Goal: Use online tool/utility: Utilize a website feature to perform a specific function

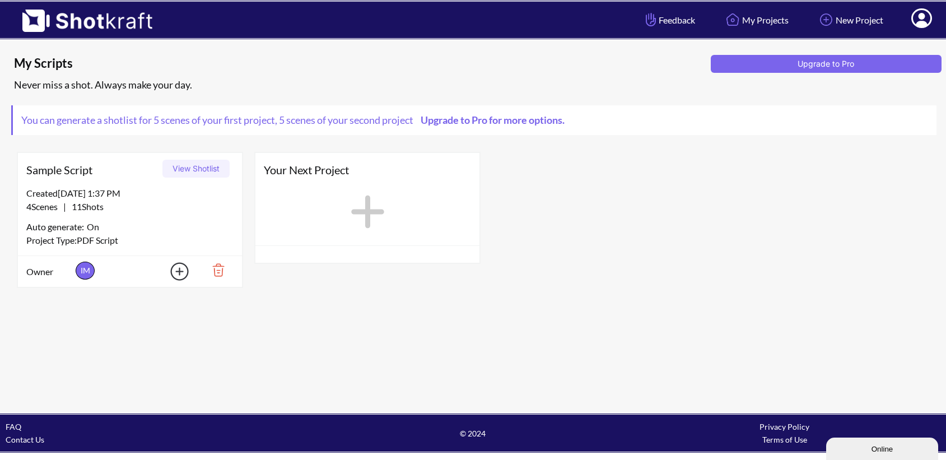
click at [125, 177] on span "Sample Script" at bounding box center [92, 169] width 132 height 17
click at [188, 170] on button "View Shotlist" at bounding box center [195, 169] width 67 height 18
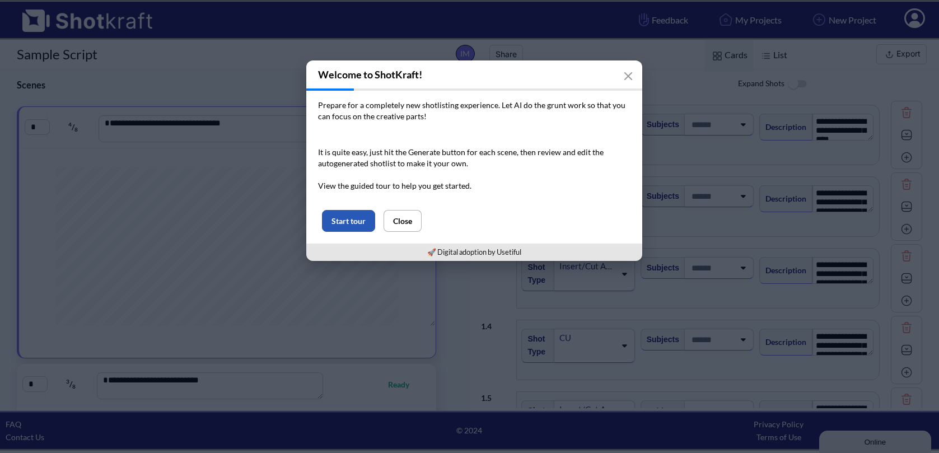
click at [341, 225] on button "Start tour" at bounding box center [348, 221] width 53 height 22
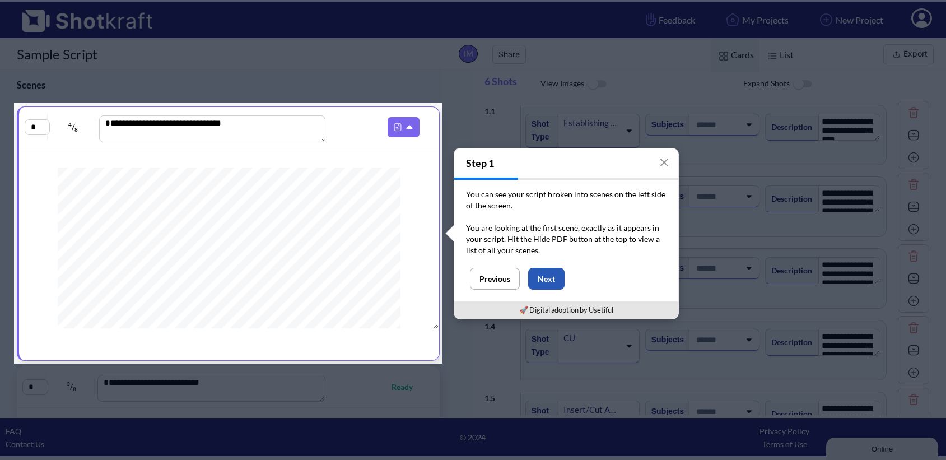
click at [543, 284] on button "Next" at bounding box center [546, 279] width 36 height 22
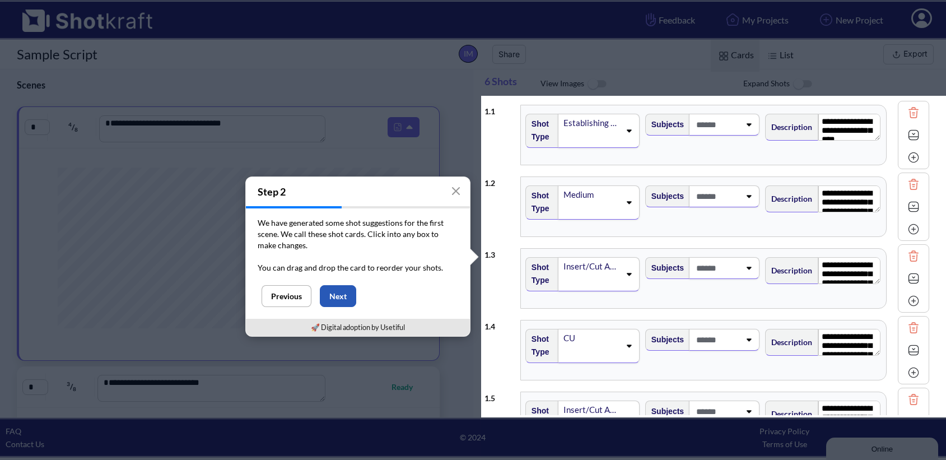
click at [347, 304] on button "Next" at bounding box center [338, 296] width 36 height 22
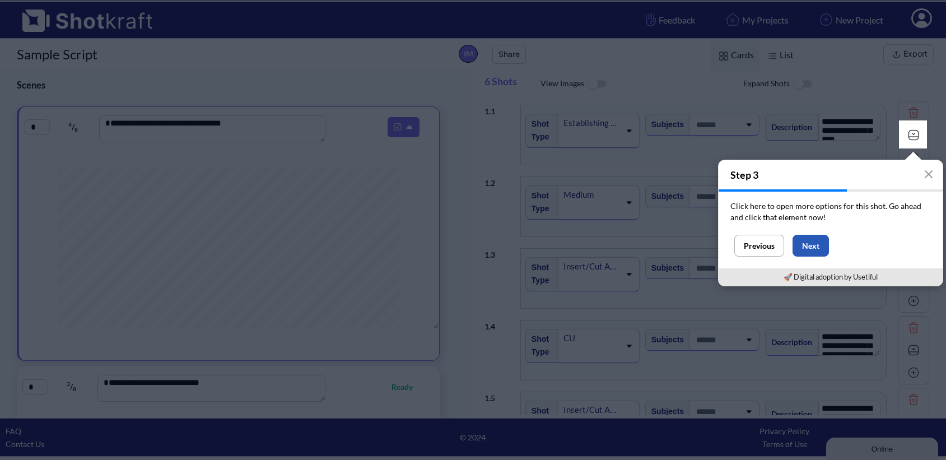
click at [817, 251] on button "Next" at bounding box center [810, 246] width 36 height 22
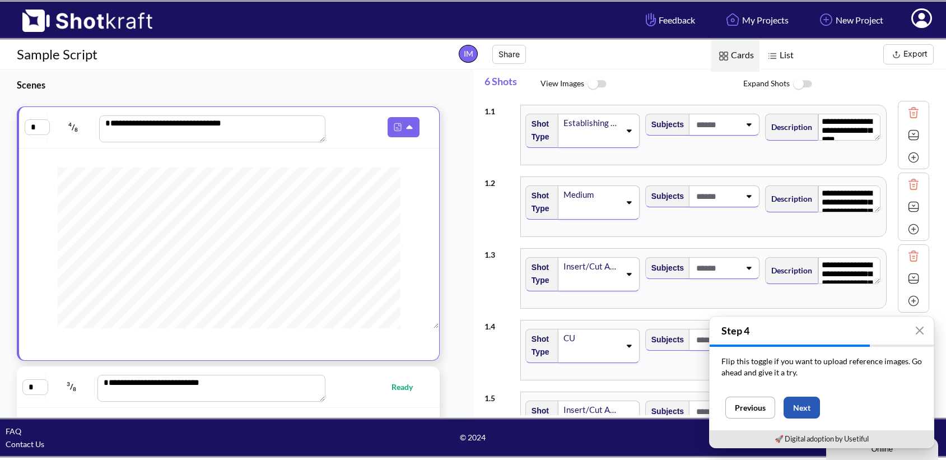
click at [802, 405] on button "Next" at bounding box center [801, 407] width 36 height 22
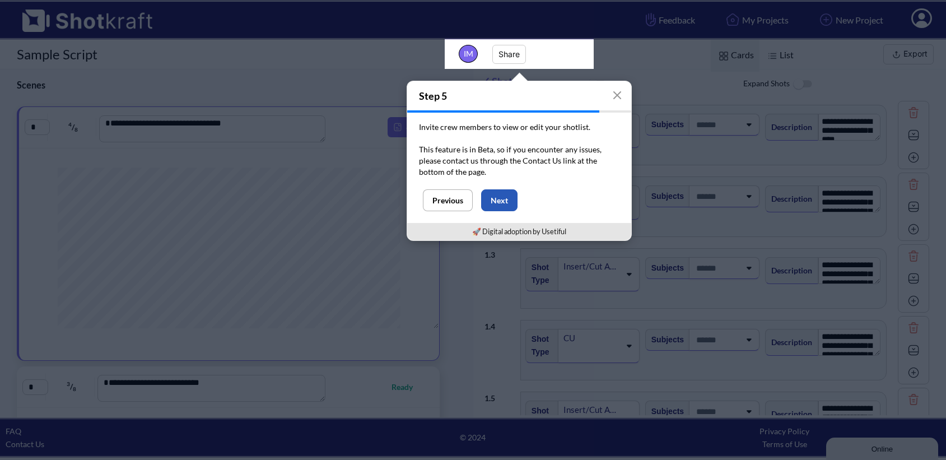
click at [506, 199] on button "Next" at bounding box center [499, 200] width 36 height 22
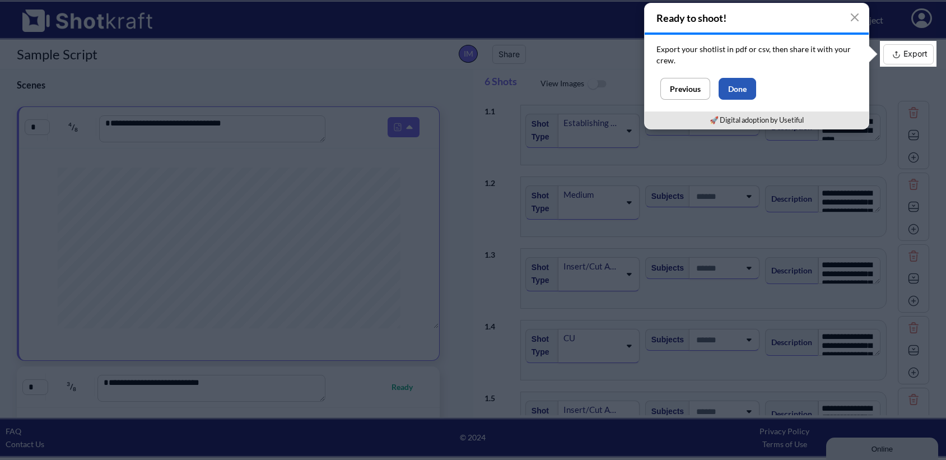
click at [721, 90] on button "Done" at bounding box center [737, 89] width 38 height 22
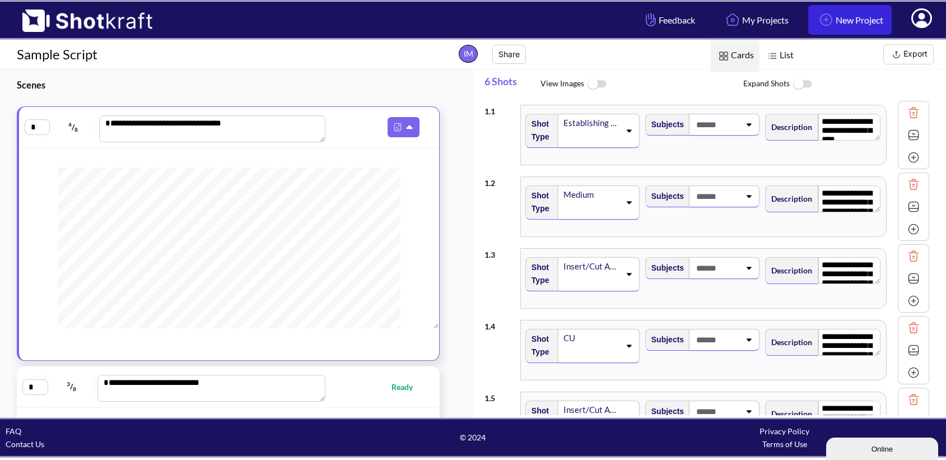
click at [848, 17] on link "New Project" at bounding box center [849, 20] width 83 height 30
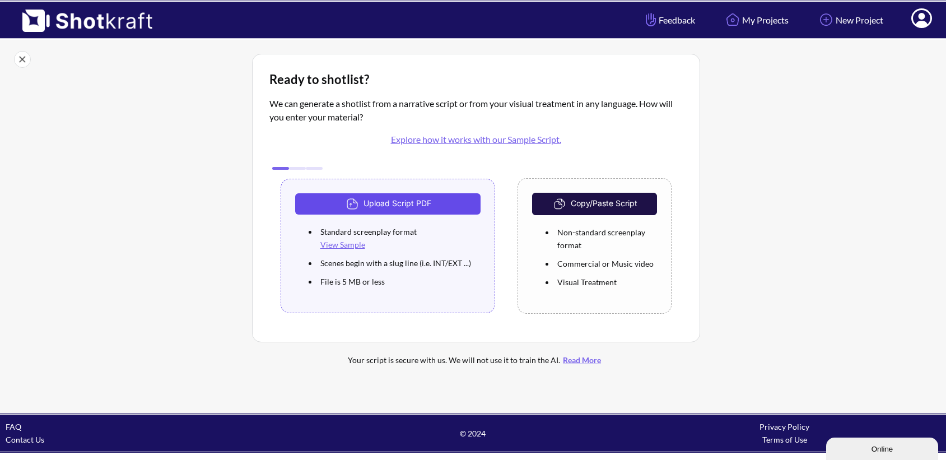
click at [449, 210] on button "Upload Script PDF" at bounding box center [388, 203] width 186 height 21
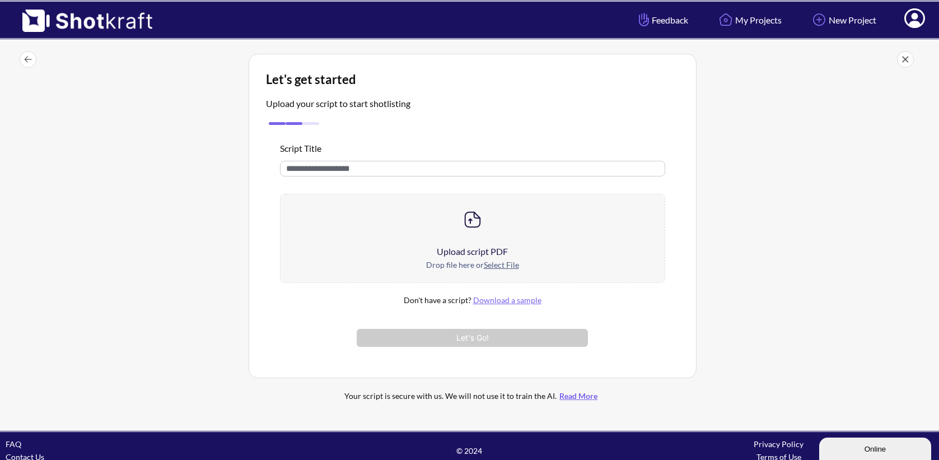
click at [461, 220] on img at bounding box center [472, 219] width 22 height 22
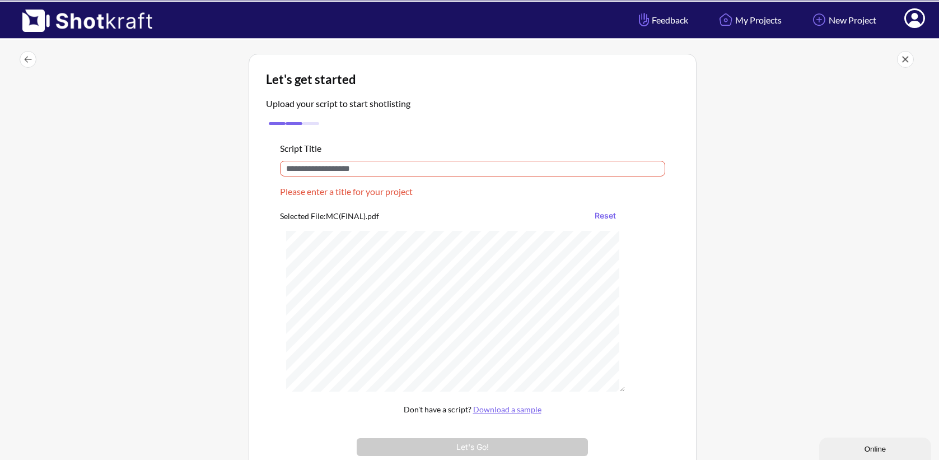
click at [445, 166] on input "text" at bounding box center [472, 169] width 385 height 16
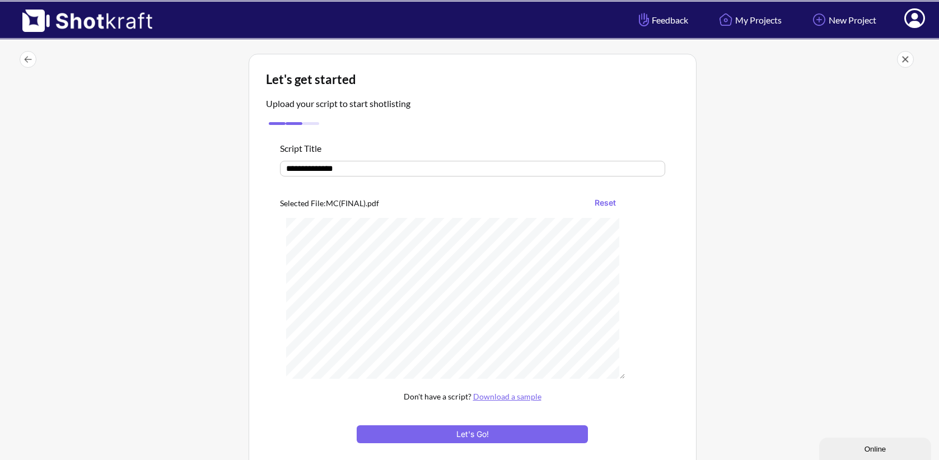
click at [323, 173] on input "**********" at bounding box center [472, 169] width 385 height 16
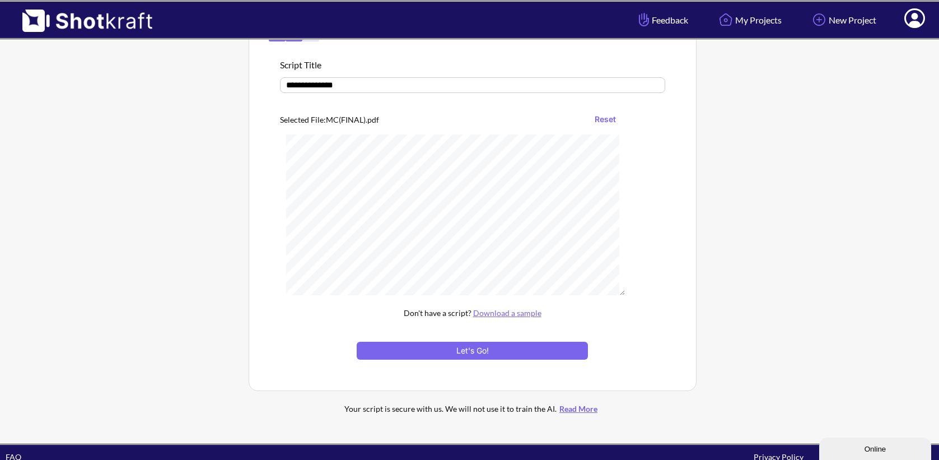
scroll to position [108, 0]
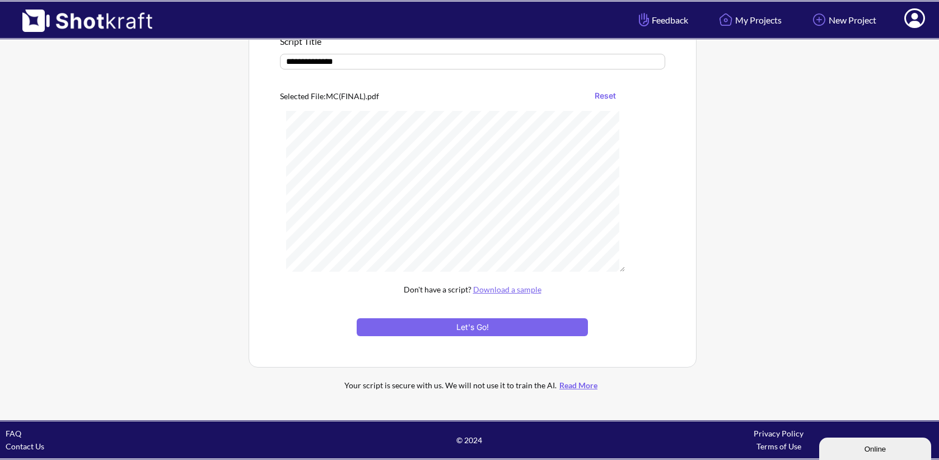
type input "**********"
click at [506, 336] on div "**********" at bounding box center [472, 185] width 413 height 329
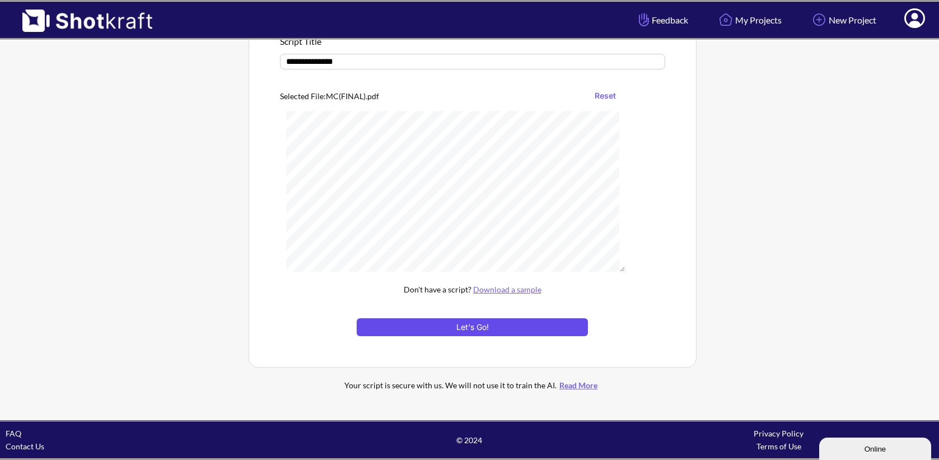
click at [516, 327] on button "Let's Go!" at bounding box center [472, 327] width 231 height 18
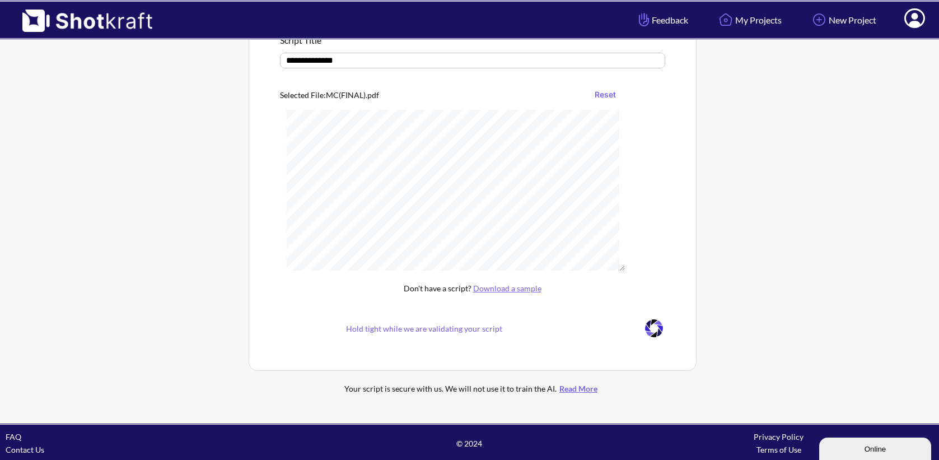
scroll to position [12, 0]
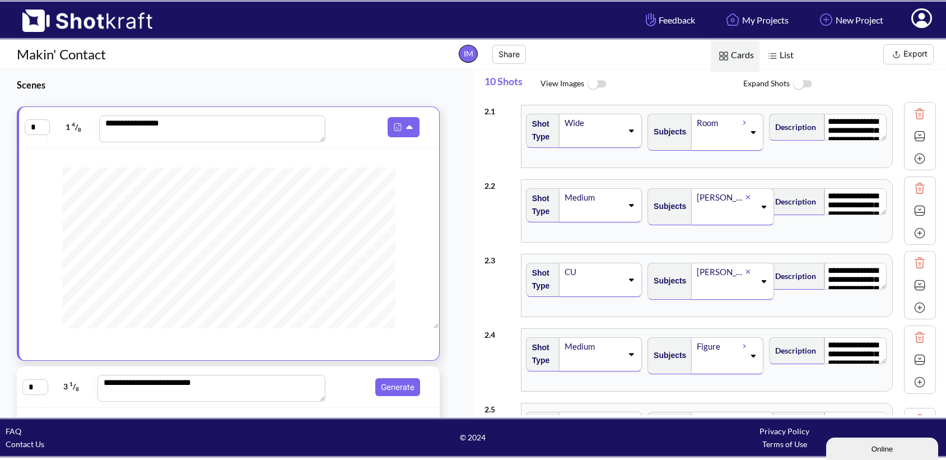
click at [492, 113] on div "2 . 1" at bounding box center [499, 108] width 31 height 18
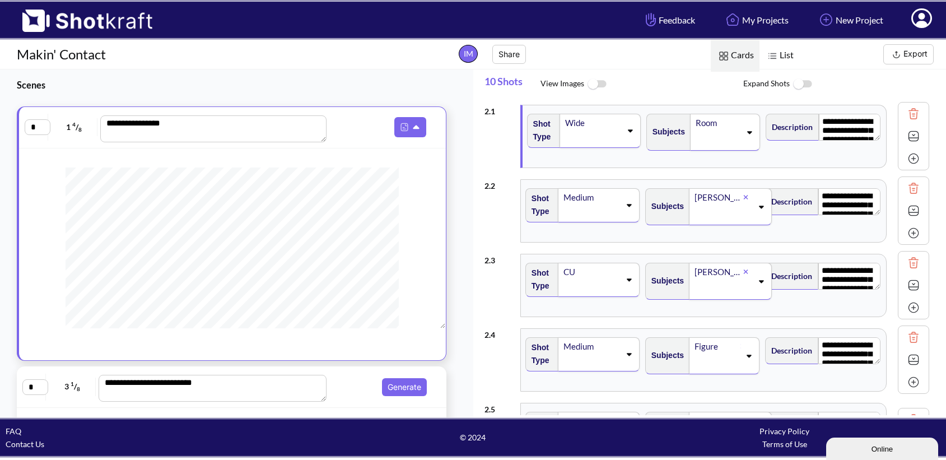
click at [39, 130] on input "*" at bounding box center [38, 127] width 26 height 16
type input "*"
click at [74, 127] on span "1 4 / 8" at bounding box center [74, 127] width 46 height 18
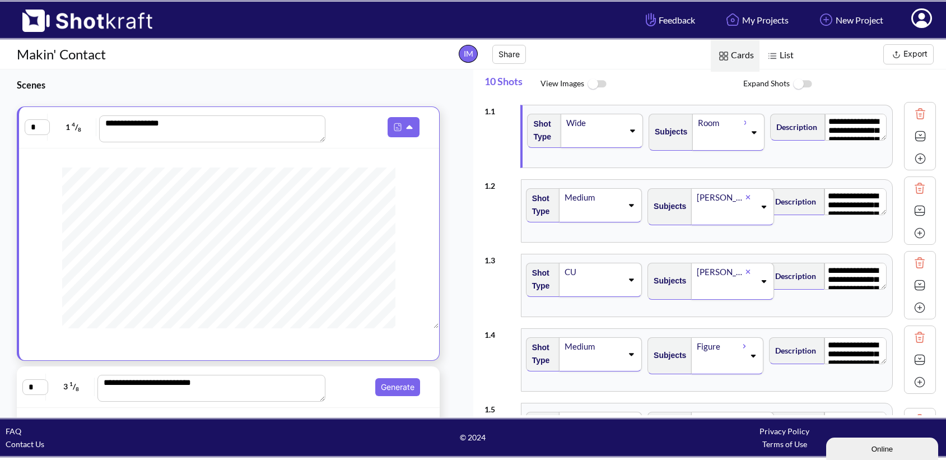
click at [731, 345] on div "Figure" at bounding box center [718, 346] width 47 height 15
click at [709, 411] on li "EZRA" at bounding box center [716, 410] width 110 height 17
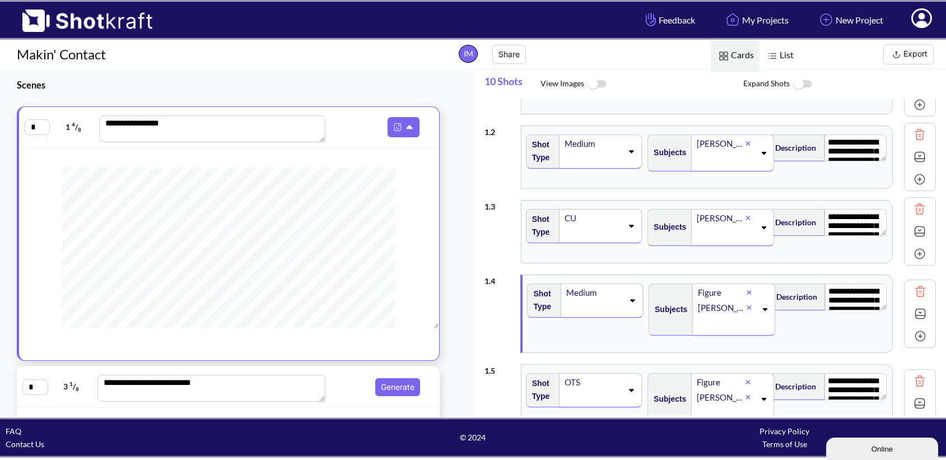
scroll to position [59, 0]
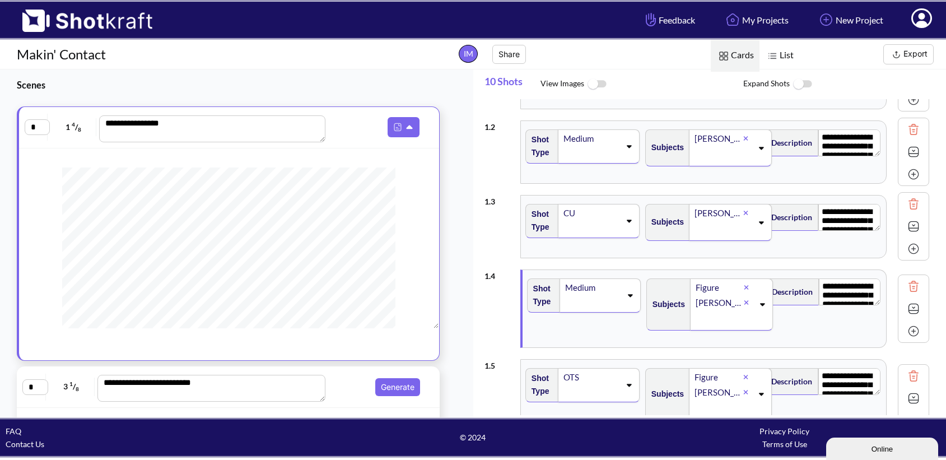
click at [734, 298] on div "EZRA" at bounding box center [718, 302] width 49 height 15
click at [730, 286] on icon at bounding box center [729, 287] width 5 height 7
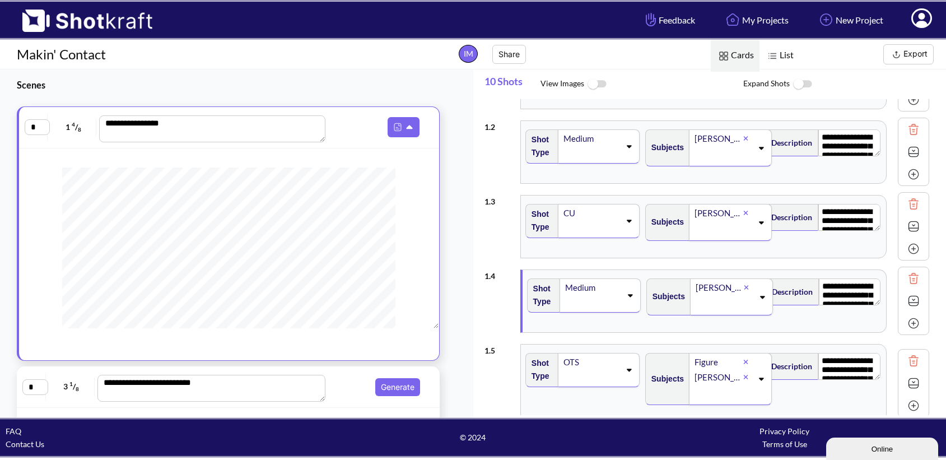
click at [753, 380] on icon at bounding box center [760, 379] width 15 height 8
click at [730, 361] on icon at bounding box center [729, 362] width 4 height 4
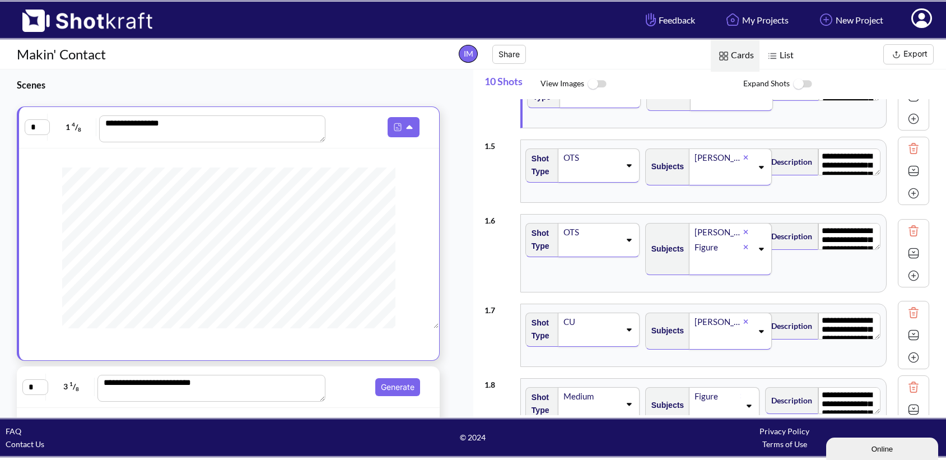
scroll to position [264, 0]
click at [759, 248] on icon at bounding box center [761, 249] width 5 height 3
click at [730, 248] on icon at bounding box center [728, 246] width 5 height 7
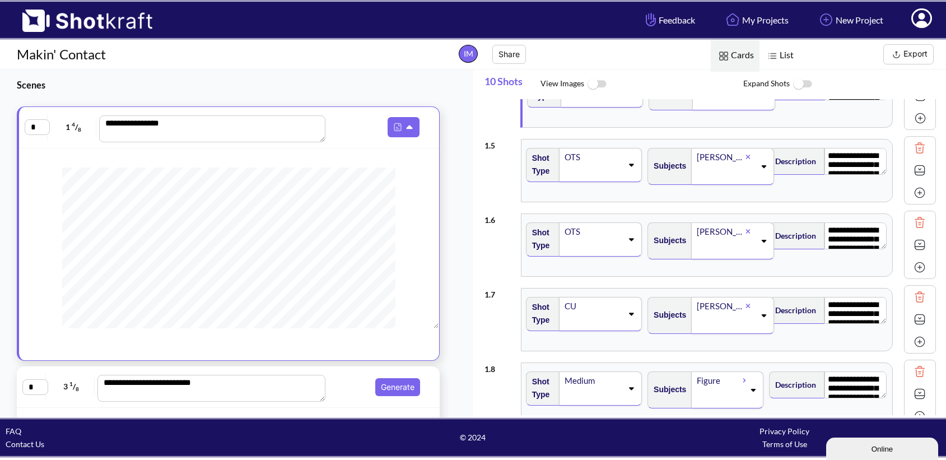
click at [756, 318] on icon at bounding box center [763, 315] width 15 height 8
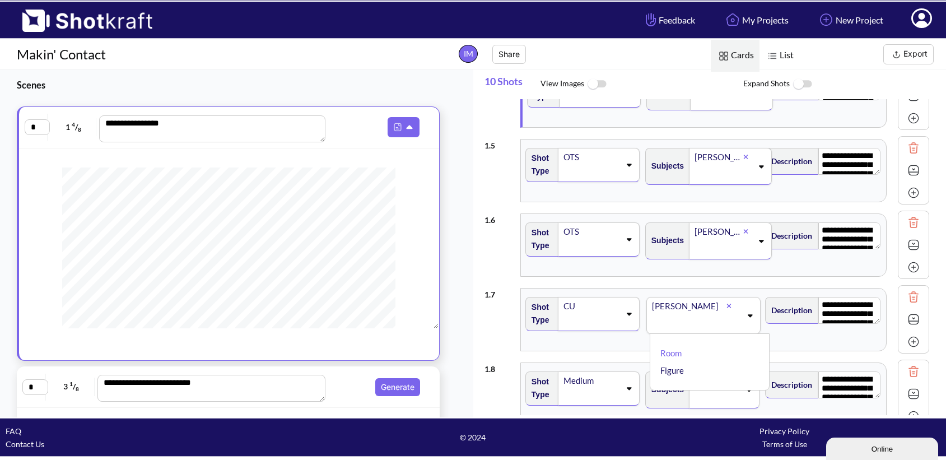
click at [725, 279] on div "**********" at bounding box center [706, 245] width 445 height 74
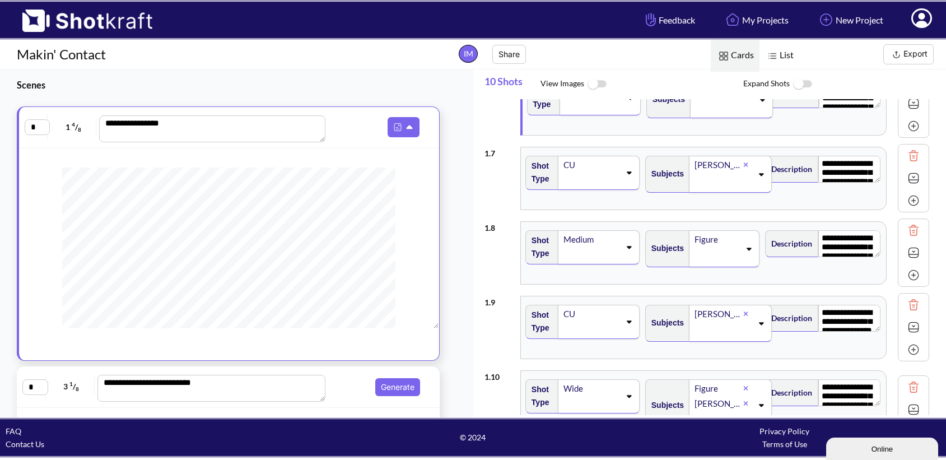
scroll to position [408, 0]
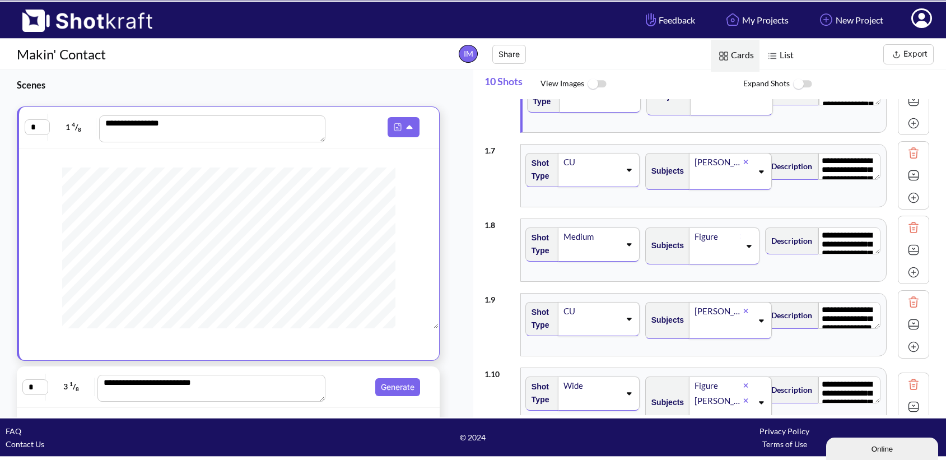
click at [744, 253] on div "Figure" at bounding box center [724, 245] width 71 height 37
click at [728, 235] on icon at bounding box center [729, 237] width 4 height 4
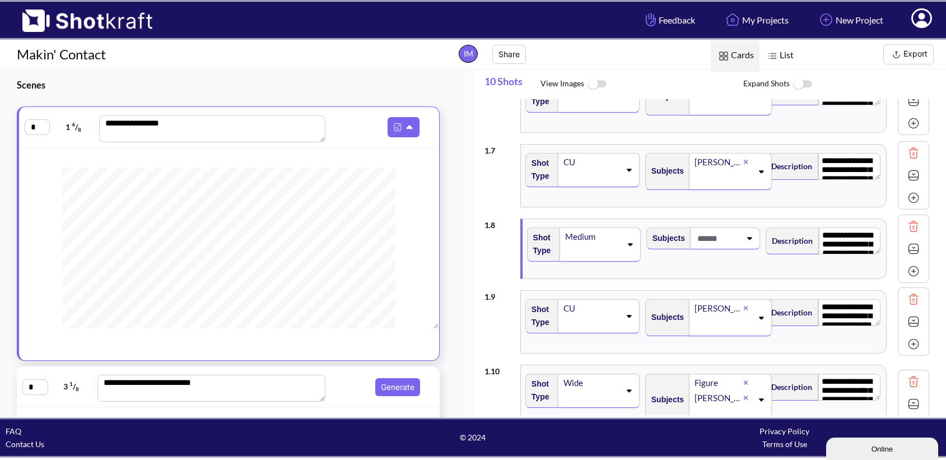
click at [739, 246] on span at bounding box center [717, 238] width 46 height 18
click at [721, 286] on li "EZRA" at bounding box center [713, 285] width 108 height 17
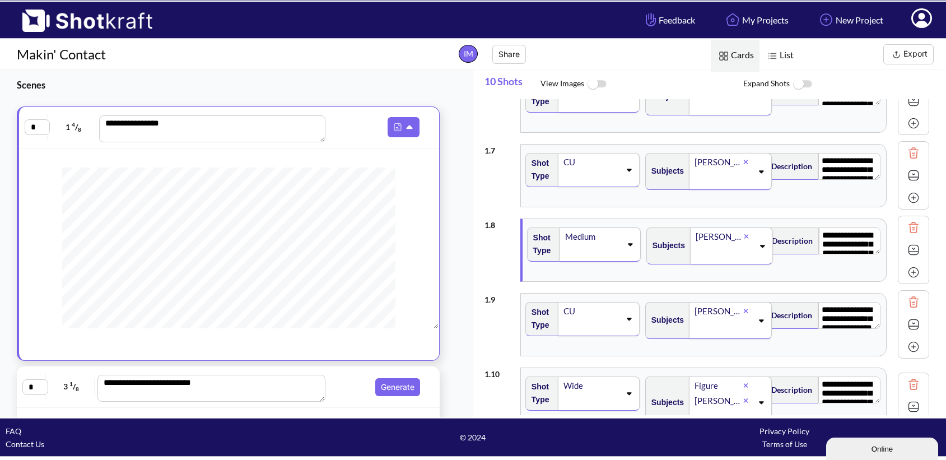
scroll to position [489, 0]
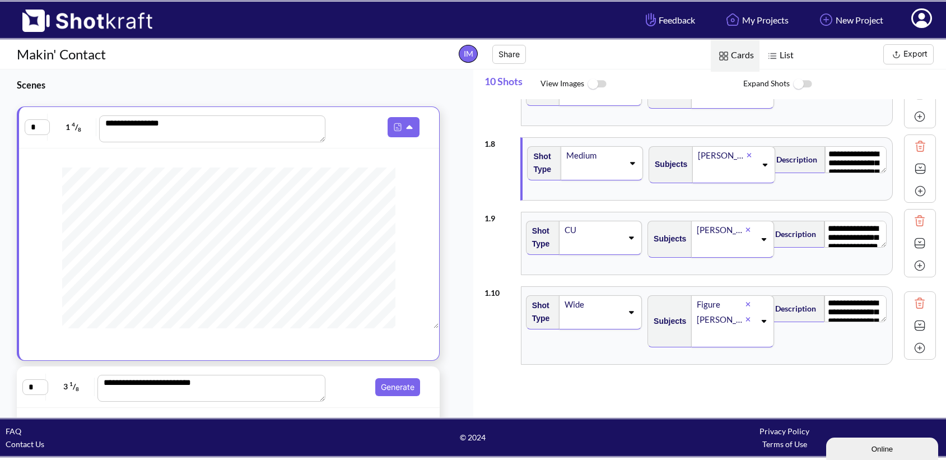
click at [756, 319] on icon at bounding box center [763, 321] width 15 height 8
click at [731, 303] on div at bounding box center [737, 304] width 15 height 13
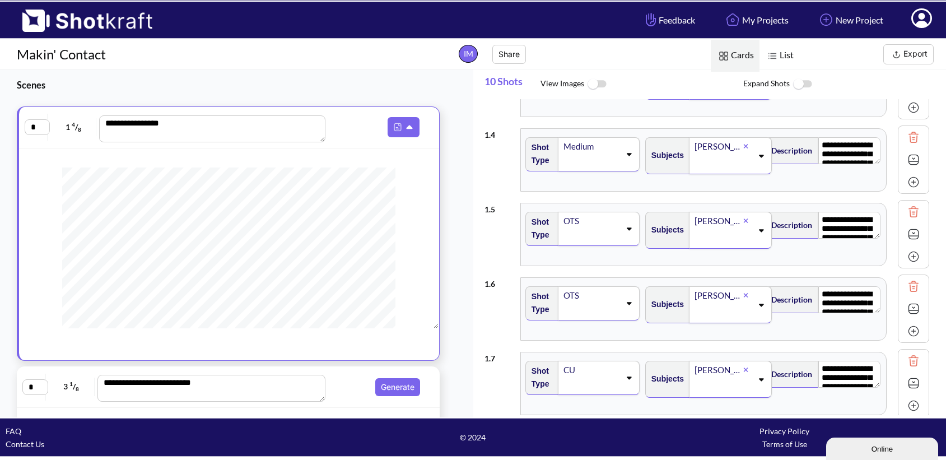
scroll to position [0, 0]
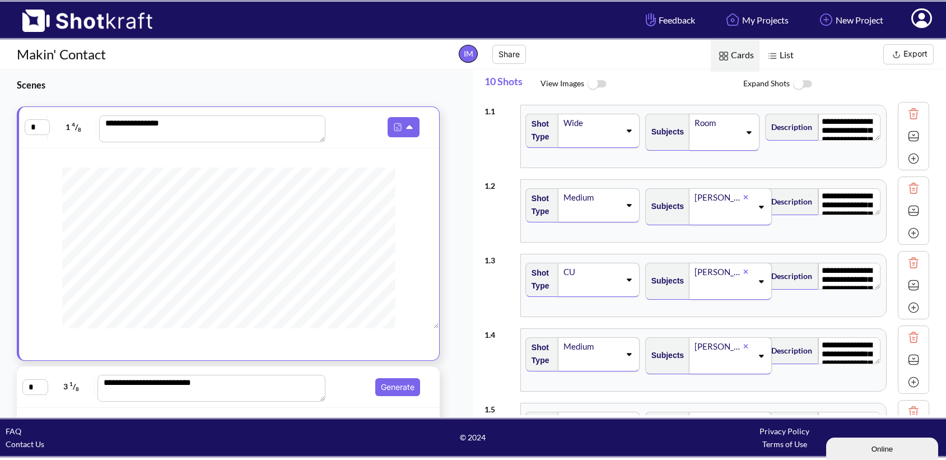
click at [591, 66] on span "List Cards" at bounding box center [695, 54] width 208 height 29
click at [760, 16] on link "My Projects" at bounding box center [756, 20] width 82 height 30
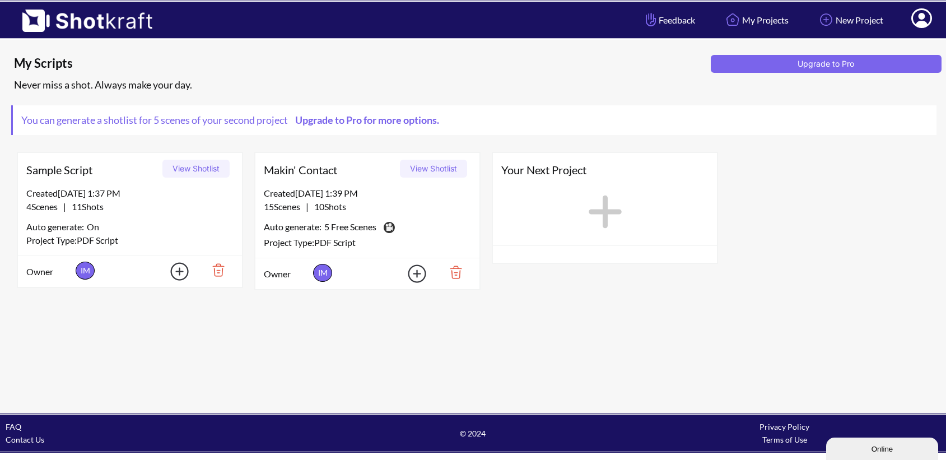
click at [220, 264] on img at bounding box center [214, 269] width 39 height 19
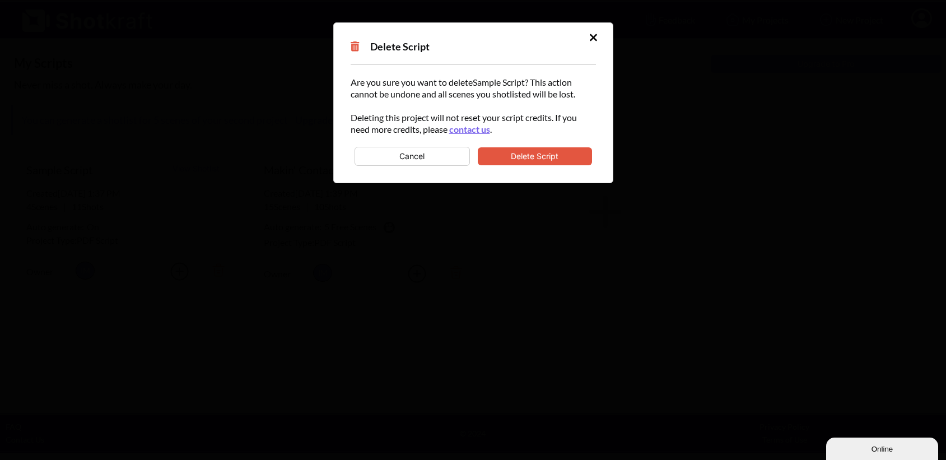
click at [482, 157] on button "Delete Script" at bounding box center [535, 156] width 114 height 18
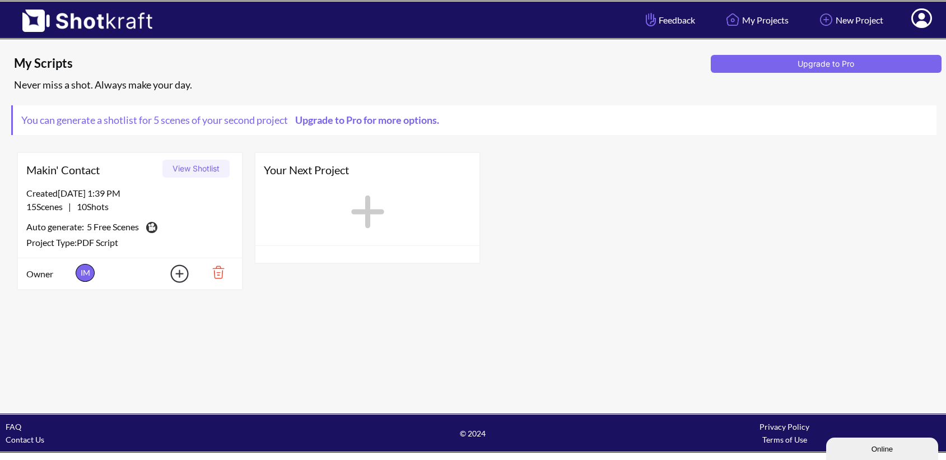
click at [207, 169] on button "View Shotlist" at bounding box center [195, 169] width 67 height 18
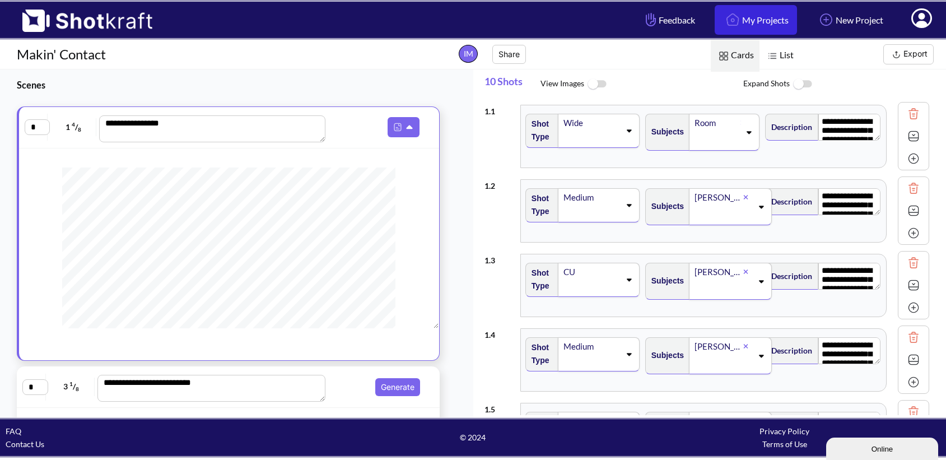
click at [731, 17] on link "My Projects" at bounding box center [756, 20] width 82 height 30
